Goal: Communication & Community: Participate in discussion

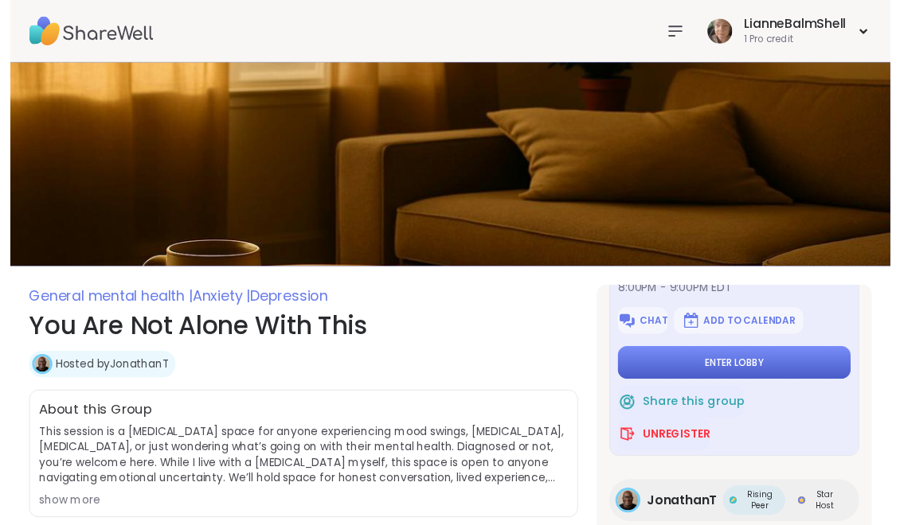
scroll to position [106, 0]
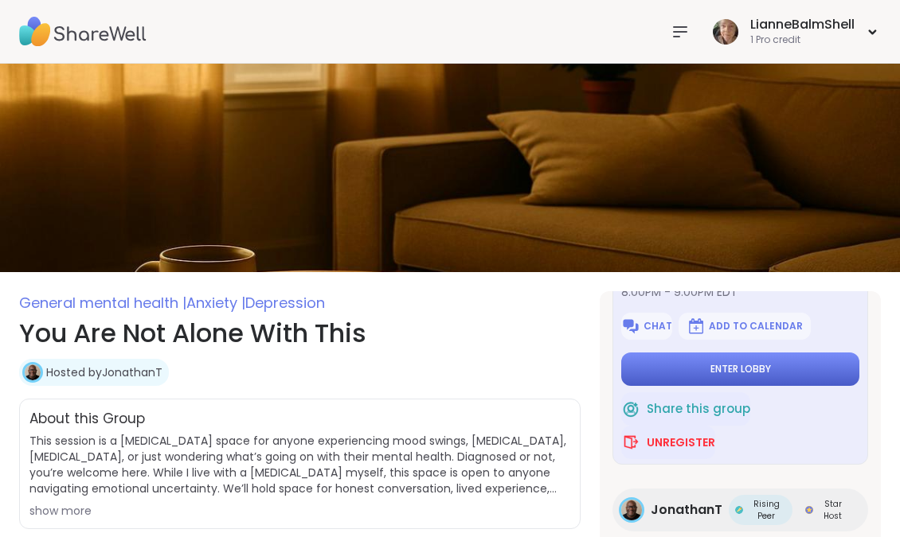
click at [782, 360] on button "Enter lobby" at bounding box center [740, 369] width 238 height 33
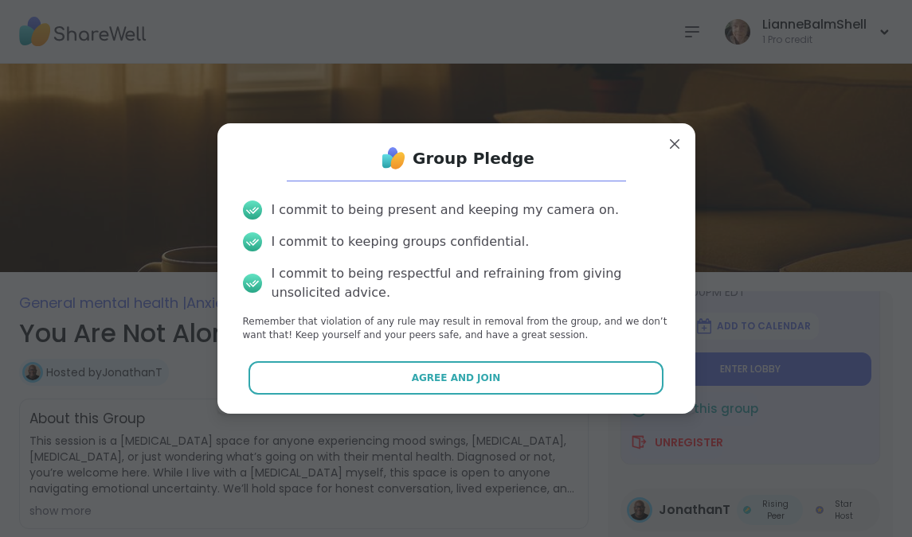
click at [592, 377] on button "Agree and Join" at bounding box center [455, 377] width 415 height 33
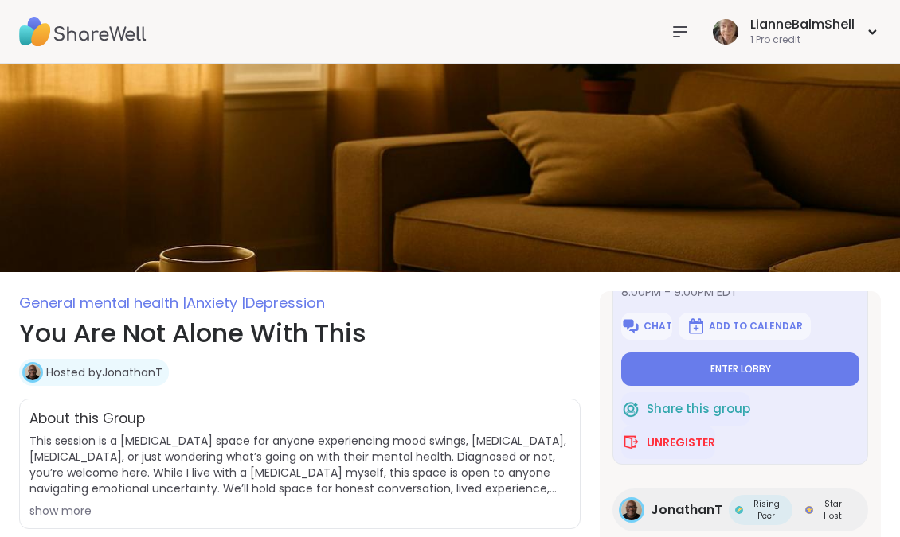
type textarea "*"
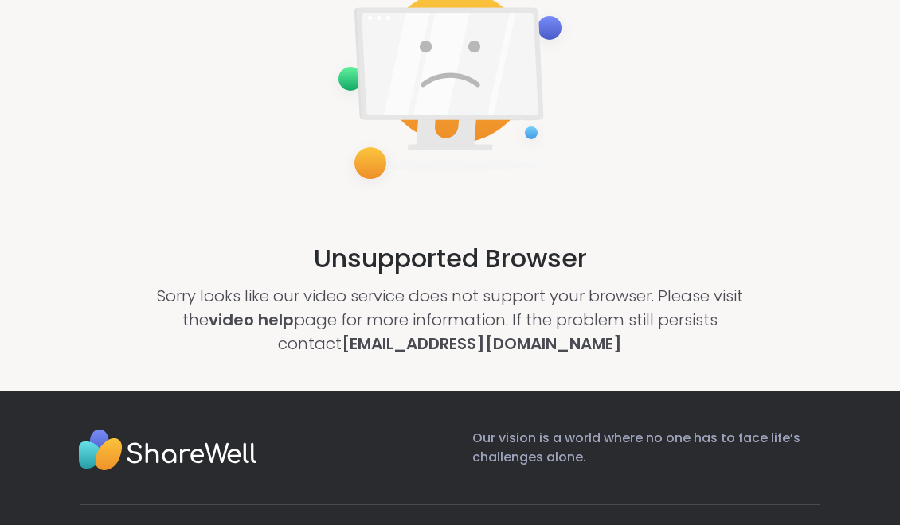
scroll to position [185, 0]
